Goal: Task Accomplishment & Management: Complete application form

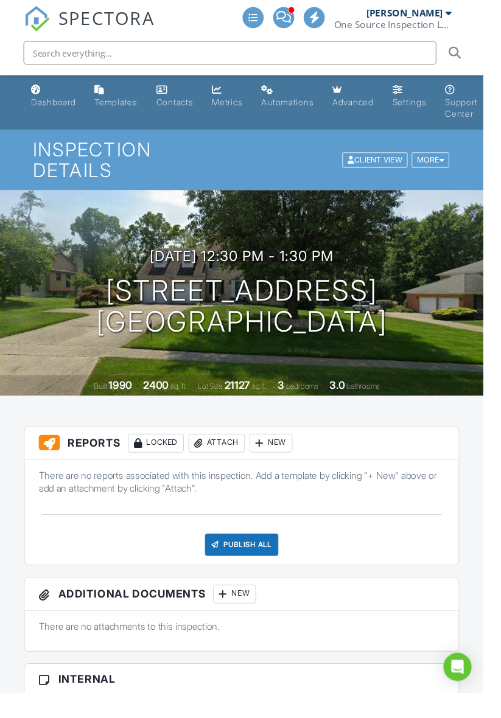
click at [220, 464] on div "Attach" at bounding box center [224, 459] width 58 height 19
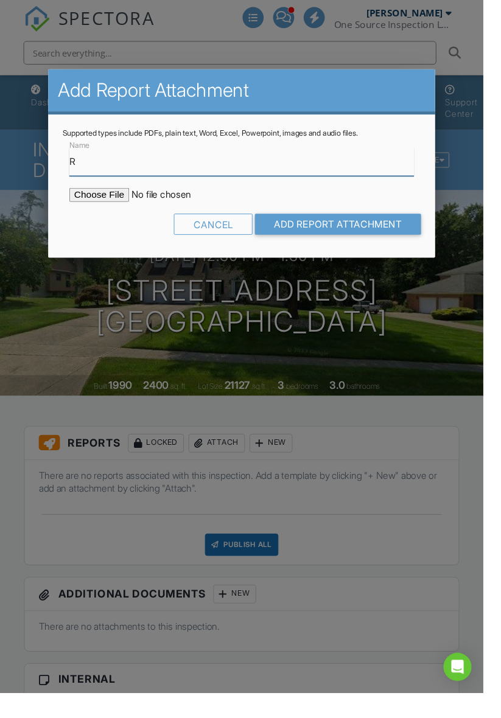
type input "Radon test"
click at [107, 203] on input "file" at bounding box center [175, 202] width 207 height 15
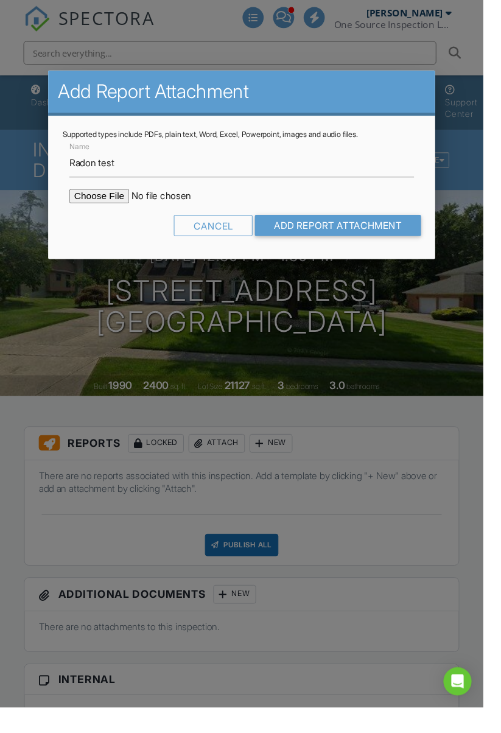
type input "C:\fakepath\1511-Waycross-Rd202508281708.pdf"
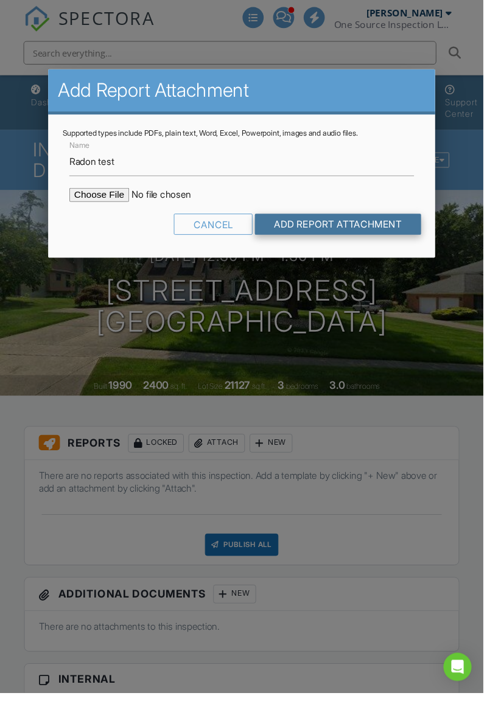
click at [380, 243] on input "Add Report Attachment" at bounding box center [350, 232] width 172 height 22
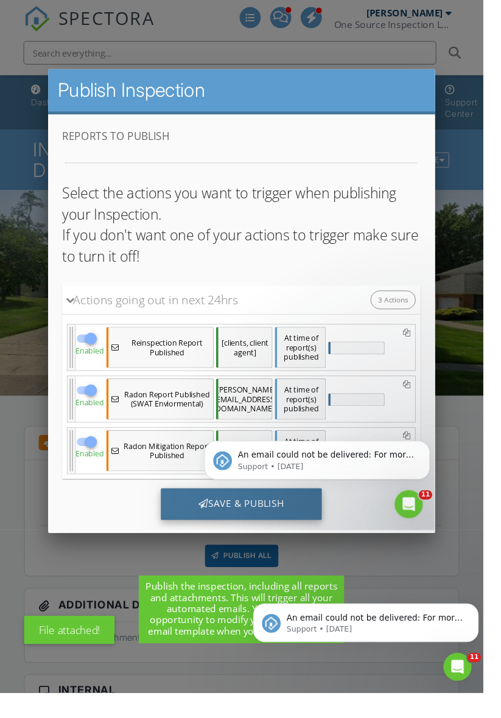
click at [207, 510] on div "Save & Publish" at bounding box center [248, 518] width 167 height 33
